Goal: Information Seeking & Learning: Learn about a topic

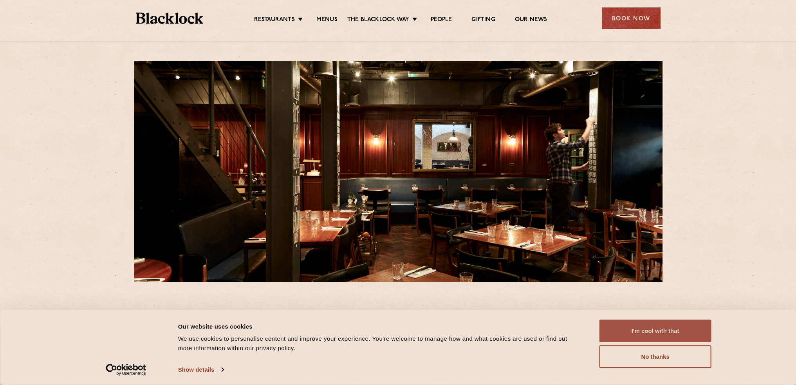
click at [696, 330] on button "I'm cool with that" at bounding box center [656, 331] width 112 height 23
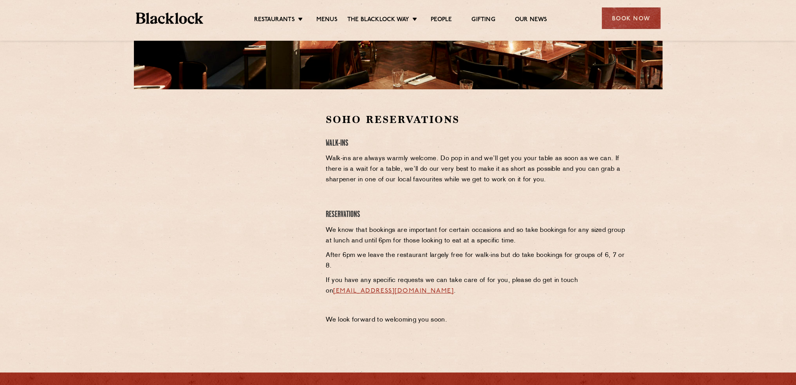
scroll to position [196, 0]
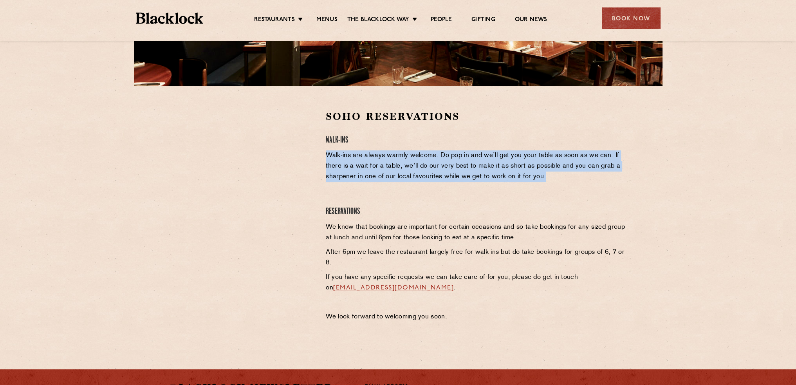
drag, startPoint x: 327, startPoint y: 156, endPoint x: 558, endPoint y: 184, distance: 232.8
click at [558, 184] on div "Soho Reservations Walk-Ins Walk-ins are always warmly welcome. Do pop in and we…" at bounding box center [476, 218] width 312 height 217
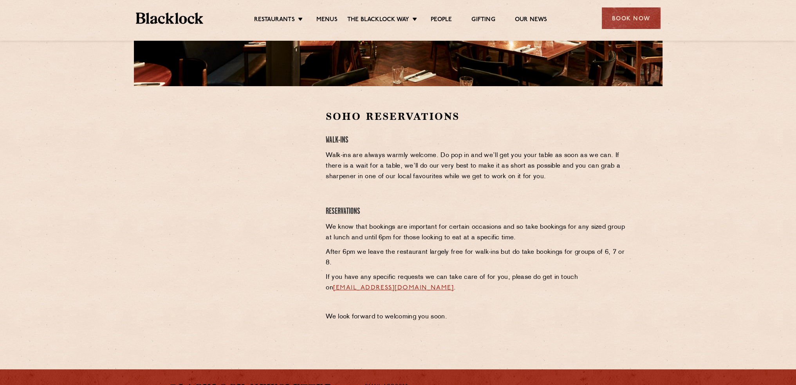
click at [576, 139] on h4 "Walk-Ins" at bounding box center [476, 140] width 300 height 11
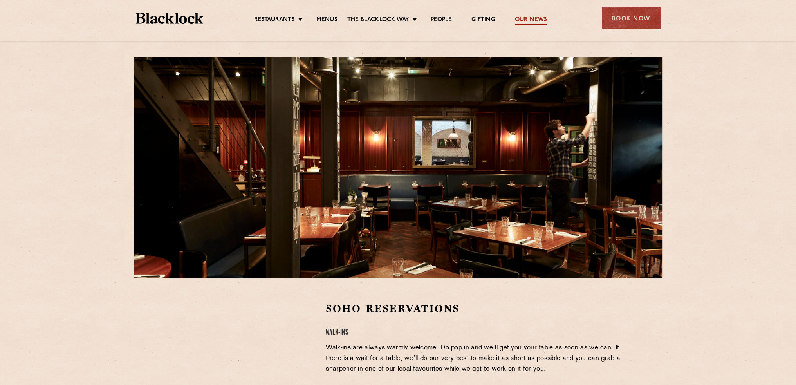
scroll to position [0, 0]
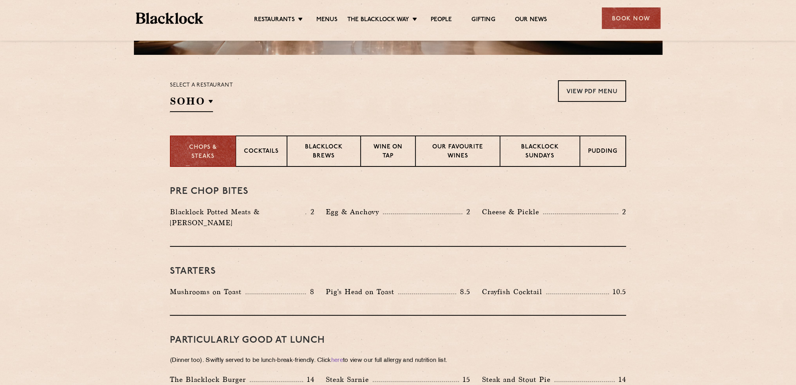
scroll to position [235, 0]
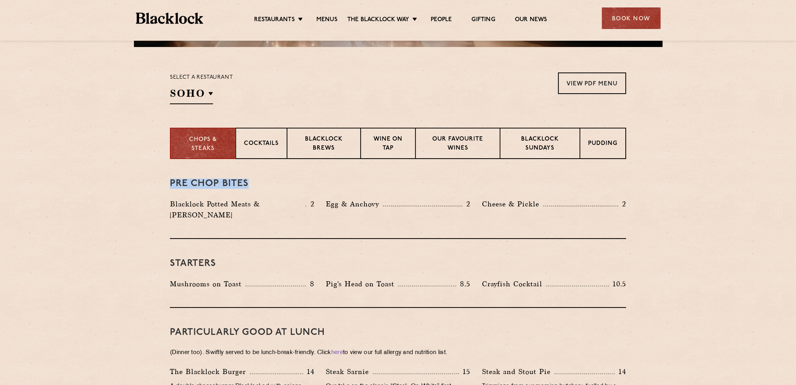
drag, startPoint x: 165, startPoint y: 183, endPoint x: 295, endPoint y: 183, distance: 130.5
click at [214, 206] on p "Blacklock Potted Meats & Kimchi" at bounding box center [238, 210] width 136 height 22
drag, startPoint x: 122, startPoint y: 202, endPoint x: 313, endPoint y: 210, distance: 191.3
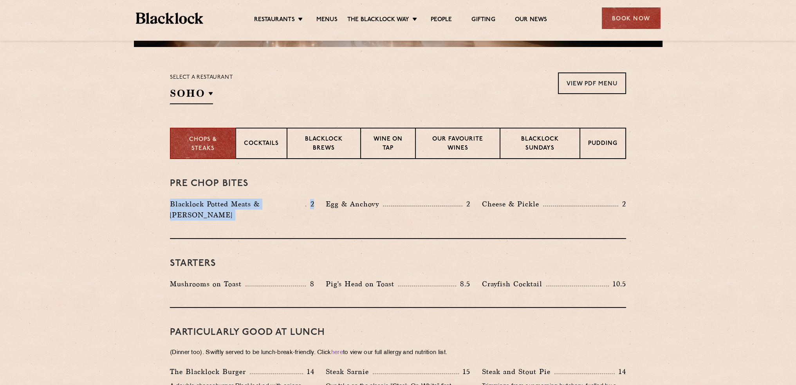
click at [194, 226] on div "Pre Chop Bites Blacklock Potted Meats & Kimchi 2 Egg & Anchovy 2 Cheese & Pickl…" at bounding box center [398, 199] width 456 height 80
click at [265, 145] on p "Cocktails" at bounding box center [261, 144] width 35 height 10
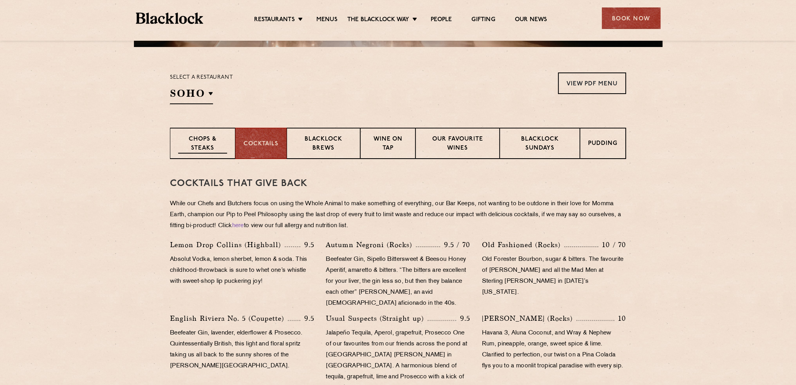
click at [199, 140] on p "Chops & Steaks" at bounding box center [202, 144] width 49 height 18
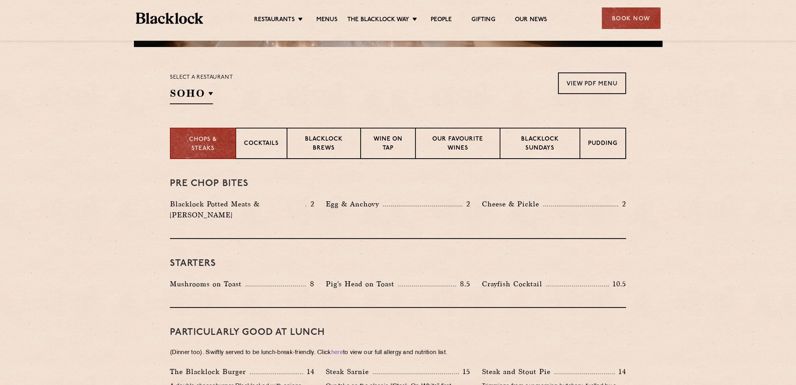
drag, startPoint x: 156, startPoint y: 206, endPoint x: 147, endPoint y: 253, distance: 47.8
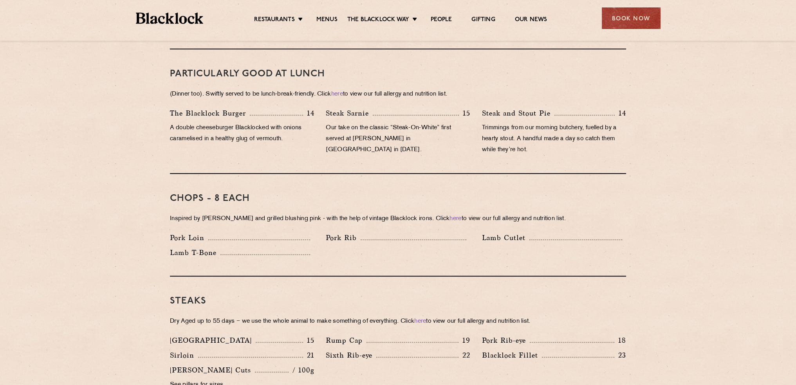
scroll to position [548, 0]
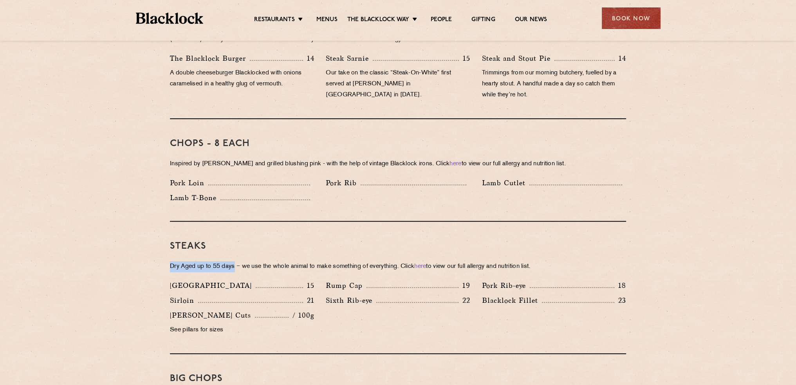
drag, startPoint x: 158, startPoint y: 253, endPoint x: 235, endPoint y: 253, distance: 76.8
click at [245, 261] on p "Dry Aged up to 55 days − we use the whole animal to make something of everythin…" at bounding box center [398, 266] width 456 height 11
drag, startPoint x: 245, startPoint y: 255, endPoint x: 318, endPoint y: 258, distance: 72.5
click at [318, 261] on p "Dry Aged up to 55 days − we use the whole animal to make something of everythin…" at bounding box center [398, 266] width 456 height 11
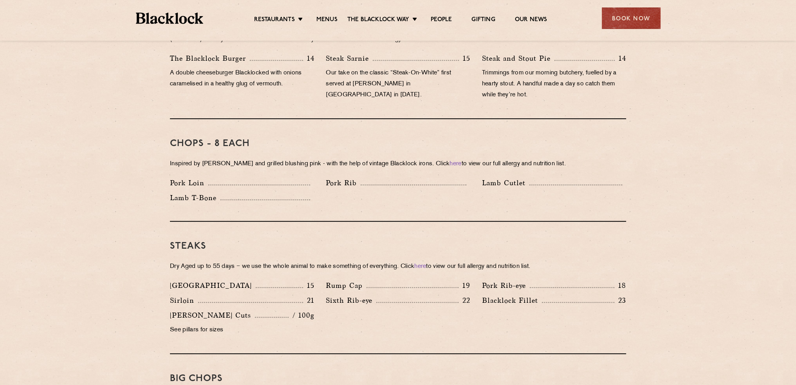
drag, startPoint x: 419, startPoint y: 223, endPoint x: 426, endPoint y: 220, distance: 7.8
click at [419, 223] on div "Steaks Dry Aged up to 55 days − we use the whole animal to make something of ev…" at bounding box center [398, 288] width 456 height 132
drag, startPoint x: 572, startPoint y: 251, endPoint x: 470, endPoint y: 256, distance: 102.0
click at [470, 261] on p "Dry Aged up to 55 days − we use the whole animal to make something of everythin…" at bounding box center [398, 266] width 456 height 11
click at [465, 259] on div at bounding box center [465, 259] width 0 height 0
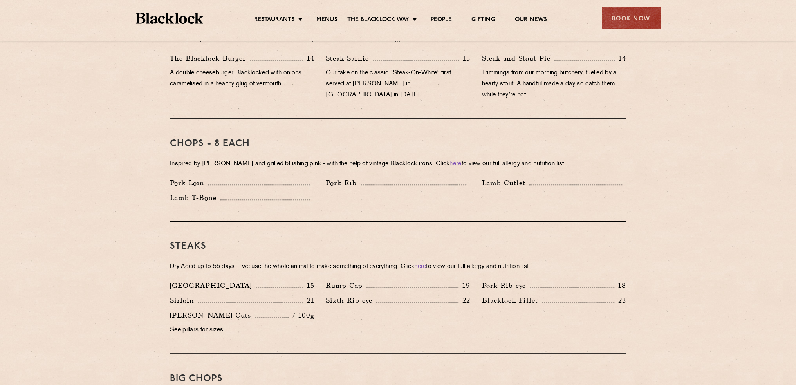
click at [608, 261] on p "Dry Aged up to 55 days − we use the whole animal to make something of everythin…" at bounding box center [398, 266] width 456 height 11
click at [595, 208] on div "Chops - 8 each Inspired by Joe Beef and grilled blushing pink - with the help o…" at bounding box center [398, 170] width 456 height 103
drag, startPoint x: 540, startPoint y: 236, endPoint x: 467, endPoint y: 239, distance: 72.9
click at [467, 241] on h3 "Steaks" at bounding box center [398, 246] width 456 height 10
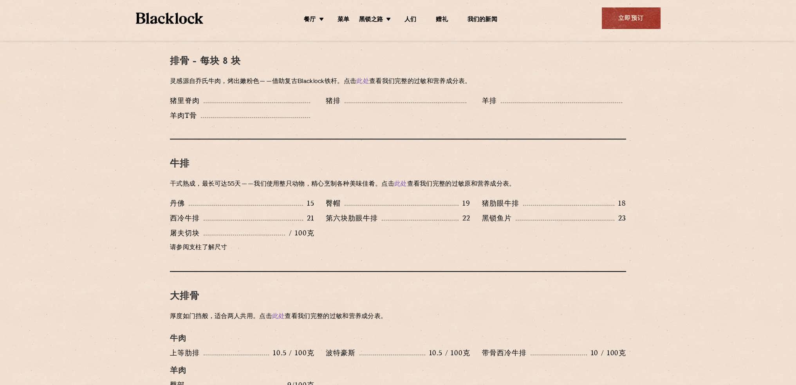
scroll to position [616, 0]
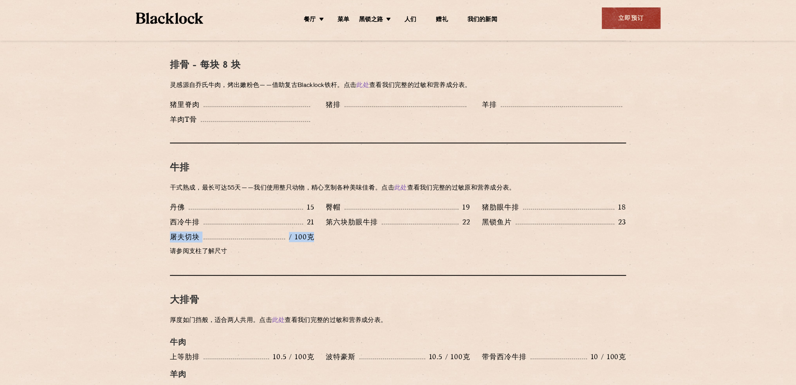
drag, startPoint x: 172, startPoint y: 226, endPoint x: 323, endPoint y: 228, distance: 150.5
click at [323, 228] on section "预切块 Blacklock 罐装肉和泡菜 2 鸡蛋和凤尾鱼 2 奶酪和泡菜 2 开胃菜 蘑菇吐司 8 猪头吐司 8.5 小龙虾鸡尾酒 10.5 午餐特别好吃 …" at bounding box center [398, 315] width 796 height 1074
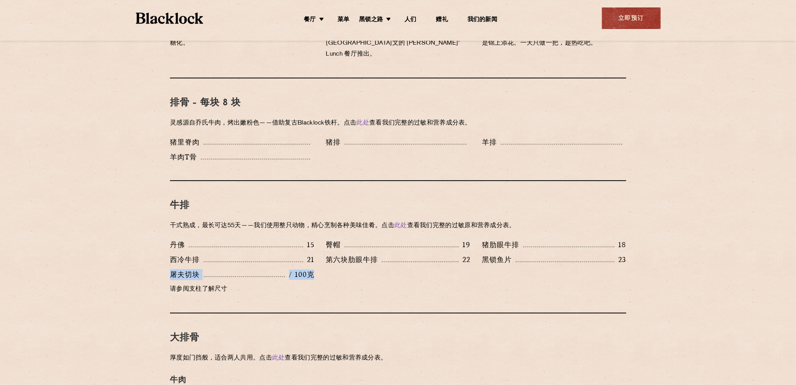
scroll to position [577, 0]
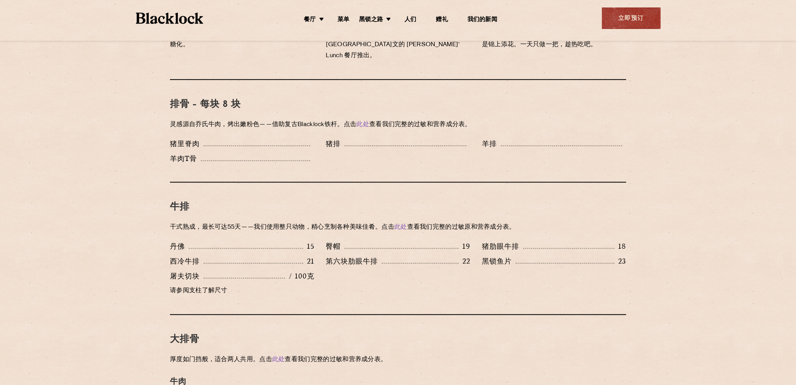
click at [354, 272] on div "丹佛 15 臀帽 19 猪肋眼牛排 18 西冷牛排 21 第六块肋眼牛排 22 黑锁鱼片 23 屠夫切块 / 100克 请参阅支柱了解尺寸" at bounding box center [398, 271] width 468 height 60
drag, startPoint x: 329, startPoint y: 267, endPoint x: 168, endPoint y: 266, distance: 161.8
click at [168, 266] on div "丹佛 15 臀帽 19 猪肋眼牛排 18 西冷牛排 21 第六块肋眼牛排 22 黑锁鱼片 23 屠夫切块 / 100克 请参阅支柱了解尺寸" at bounding box center [398, 271] width 468 height 60
click at [138, 259] on section "预切块 Blacklock 罐装肉和泡菜 2 鸡蛋和凤尾鱼 2 奶酪和泡菜 2 开胃菜 蘑菇吐司 8 猪头吐司 8.5 小龙虾鸡尾酒 10.5 午餐特别好吃 …" at bounding box center [398, 354] width 796 height 1074
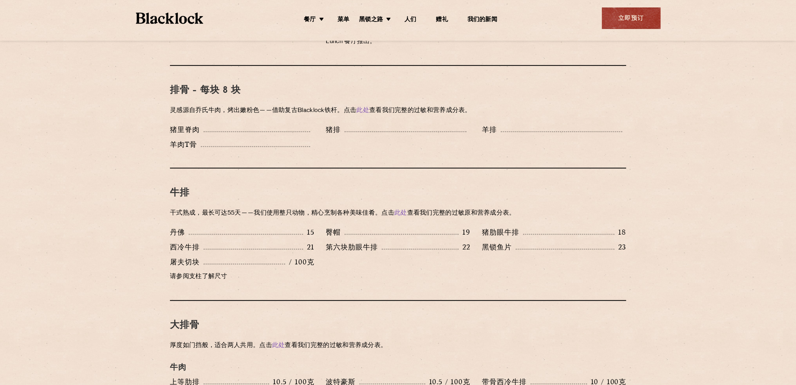
scroll to position [655, 0]
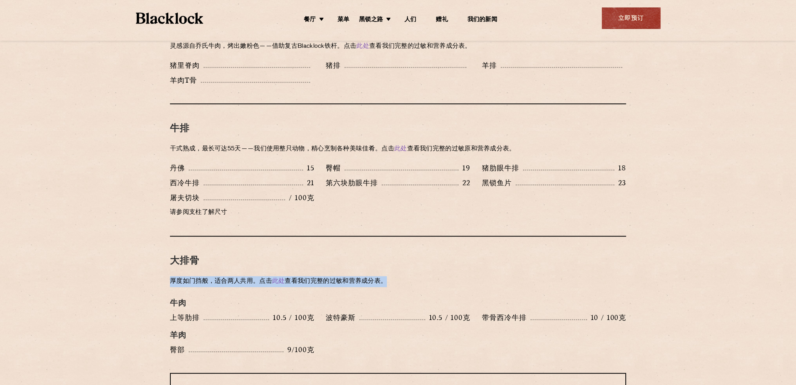
drag, startPoint x: 418, startPoint y: 267, endPoint x: 352, endPoint y: 249, distance: 69.0
click at [352, 249] on div "大排骨 厚度如门挡般，适合两人共用。点击 此处 查看我们完整的过敏和营养成分表。 牛肉 上等肋排 10.5 / 100克 波特豪斯 10.5 / 100克 带…" at bounding box center [398, 305] width 456 height 136
click at [436, 276] on p "厚度如门挡般，适合两人共用。点击 此处 查看我们完整的过敏和营养成分表。" at bounding box center [398, 281] width 456 height 11
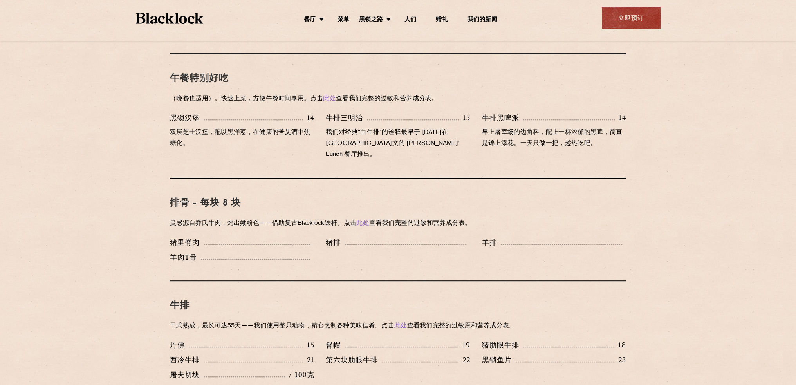
scroll to position [459, 0]
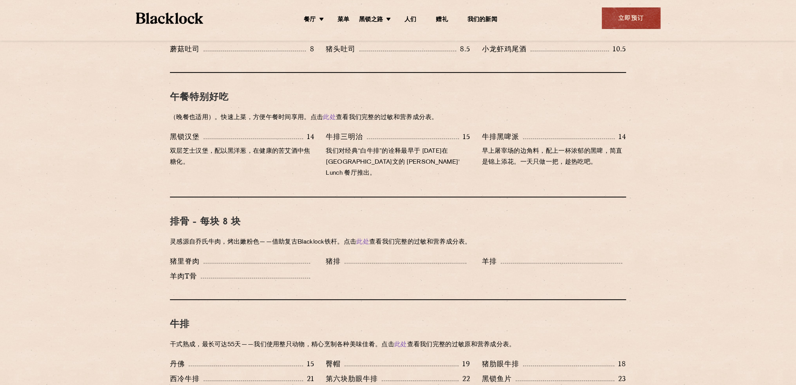
drag, startPoint x: 378, startPoint y: 279, endPoint x: 588, endPoint y: 244, distance: 213.6
click at [581, 264] on div "猪里脊肉 猪排 羊排 羊肉T骨" at bounding box center [398, 271] width 468 height 30
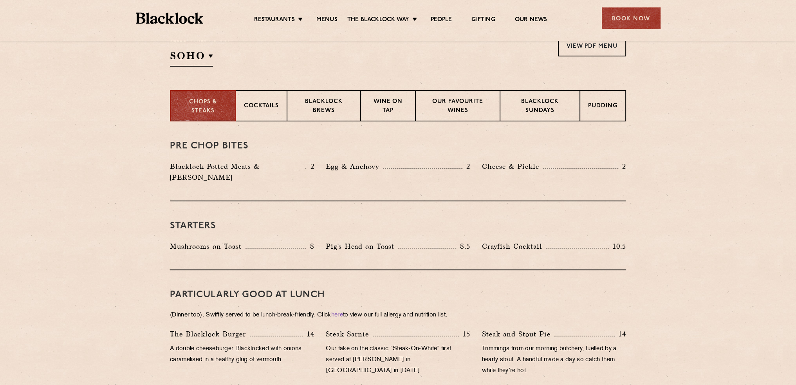
scroll to position [234, 0]
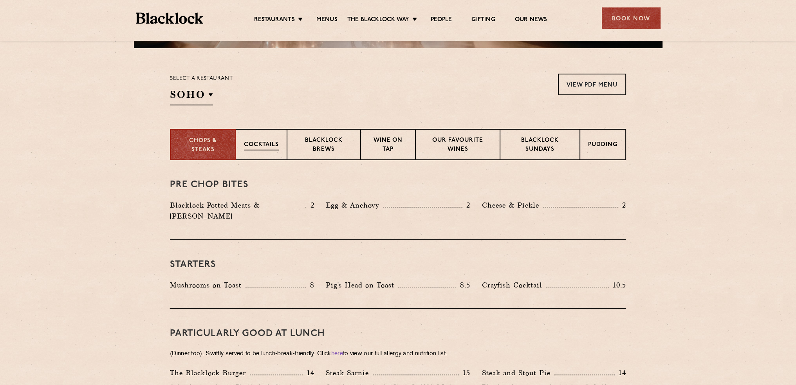
click at [270, 132] on div "Cocktails" at bounding box center [261, 144] width 51 height 31
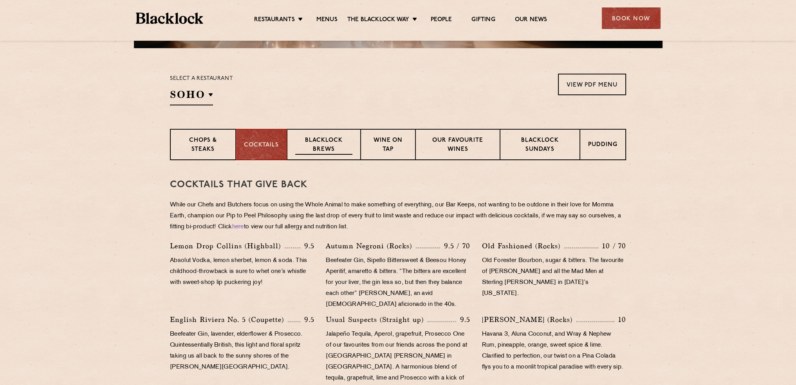
click at [345, 130] on div "Blacklock Brews" at bounding box center [324, 144] width 74 height 31
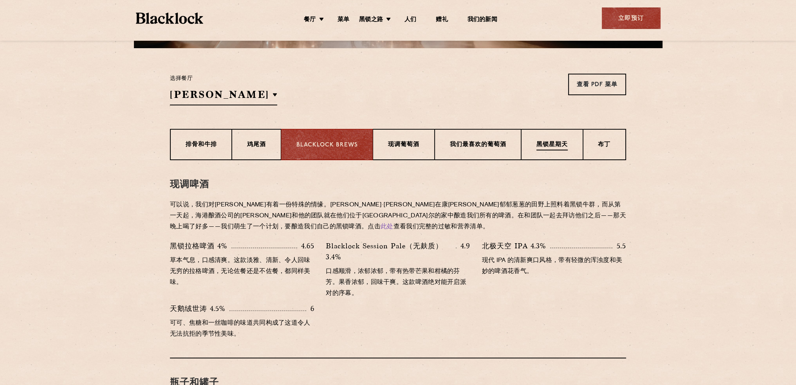
click at [543, 159] on div "黑锁星期天" at bounding box center [552, 144] width 62 height 31
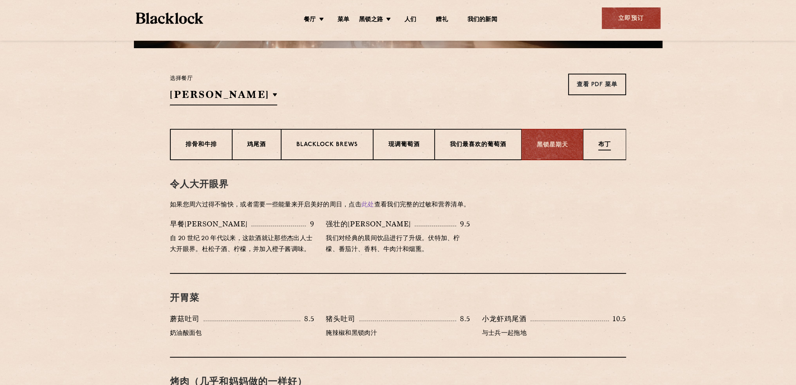
click at [590, 150] on div "布丁" at bounding box center [604, 144] width 43 height 31
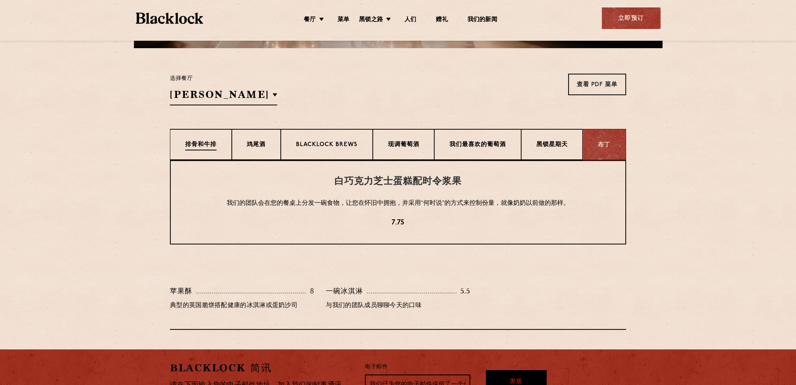
click at [194, 139] on div "排骨和牛排" at bounding box center [201, 144] width 62 height 31
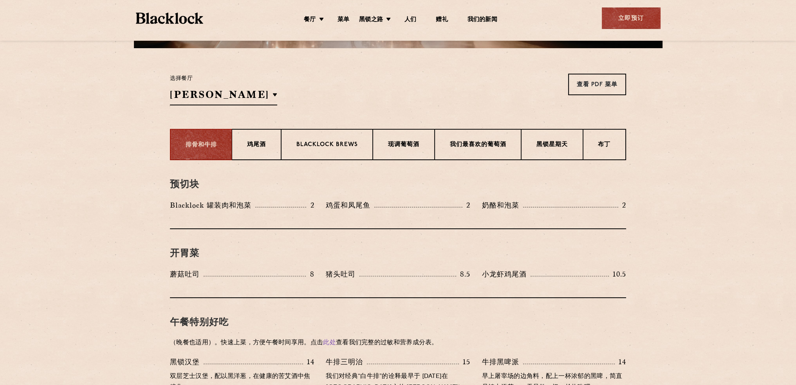
click at [122, 157] on section "排骨和牛排 鸡尾酒 Blacklock Brews 现调葡萄酒 我们最喜欢的葡萄酒 黑锁星期天 布丁" at bounding box center [398, 144] width 796 height 31
click at [201, 97] on div "选择餐厅 苏荷 苏荷区 伯明翰 城市 肖尔迪奇 科文特花园 金丝雀码头 曼彻斯特 查看 PDF 菜单 查看 PDF 菜单 查看 PDF 菜单 查看 PDF 菜…" at bounding box center [398, 90] width 456 height 32
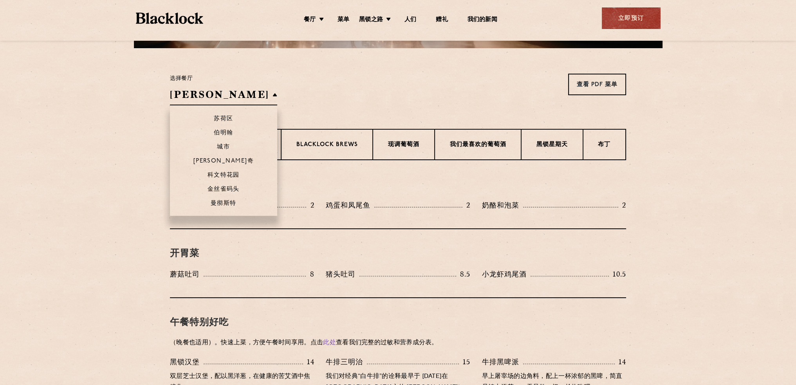
click at [198, 97] on h2 "苏荷" at bounding box center [223, 97] width 107 height 18
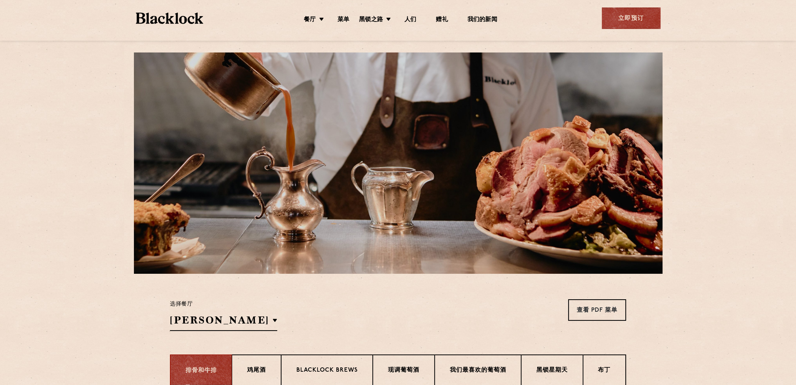
scroll to position [0, 0]
